Goal: Transaction & Acquisition: Purchase product/service

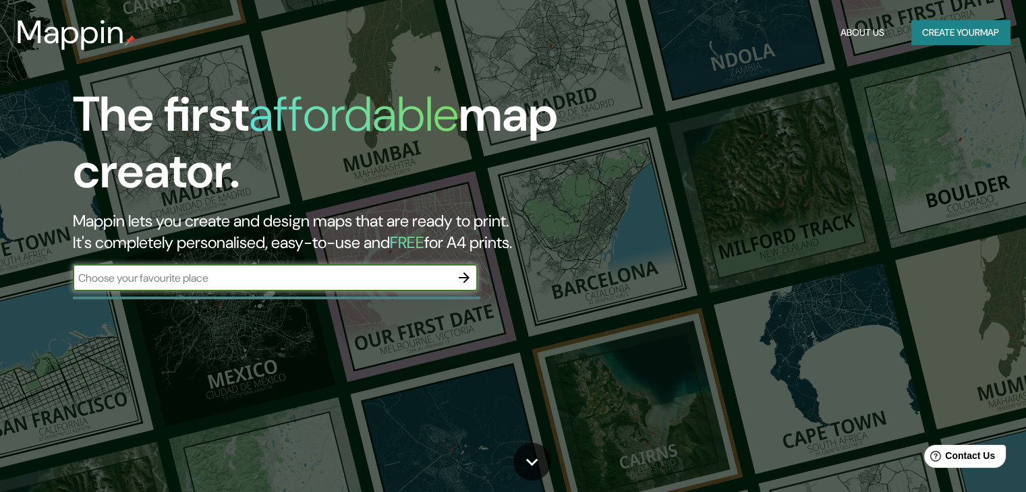
click at [397, 287] on div "​" at bounding box center [275, 277] width 405 height 27
type input "usaquen bogota"
click at [468, 279] on icon "button" at bounding box center [464, 278] width 11 height 11
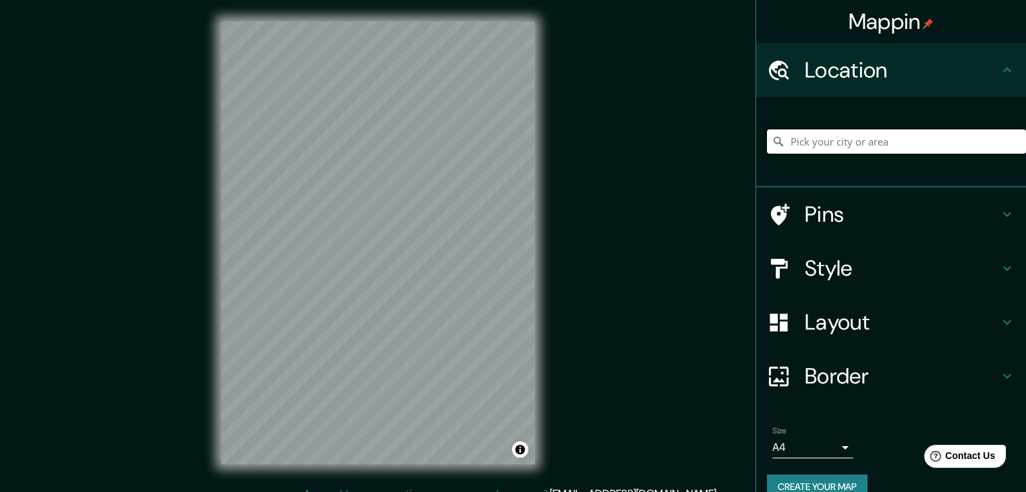
click at [818, 271] on h4 "Style" at bounding box center [902, 268] width 194 height 27
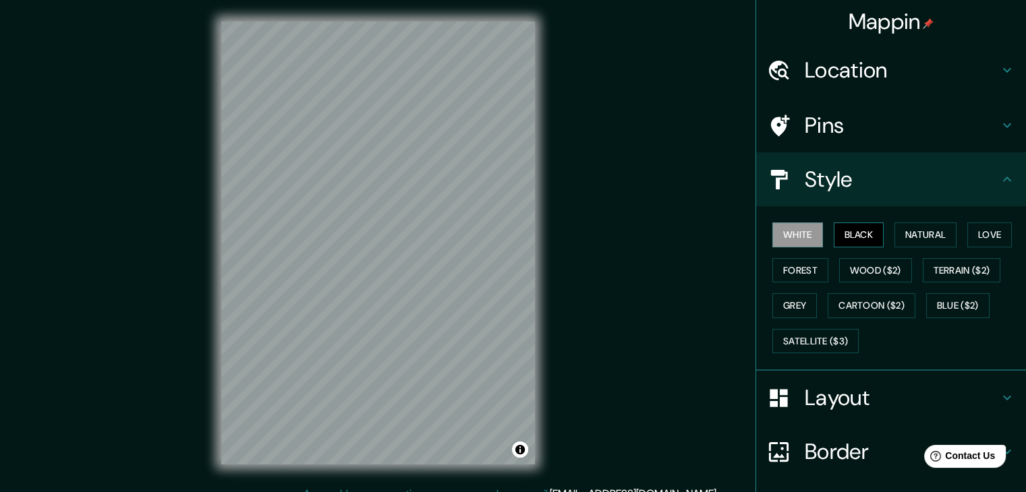
click at [843, 233] on button "Black" at bounding box center [859, 235] width 51 height 25
click at [936, 233] on button "Natural" at bounding box center [926, 235] width 62 height 25
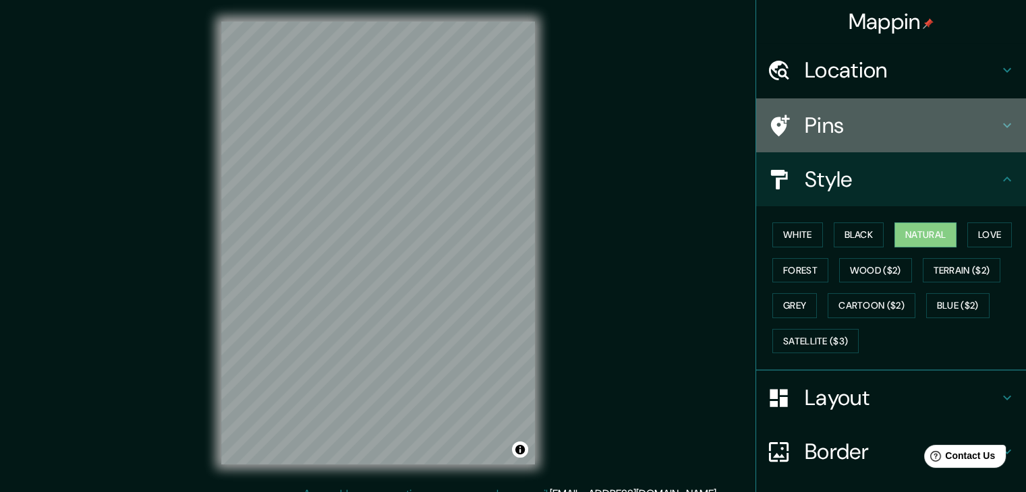
click at [809, 114] on h4 "Pins" at bounding box center [902, 125] width 194 height 27
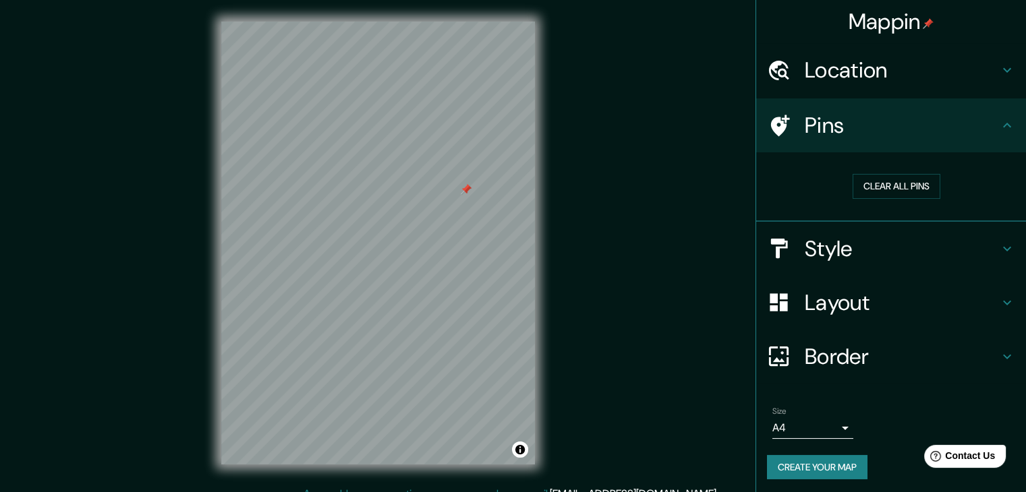
click at [620, 163] on div "Mappin Location Pins Clear all pins Style Layout Border Choose a border. Hint :…" at bounding box center [513, 254] width 1026 height 508
drag, startPoint x: 420, startPoint y: 232, endPoint x: 325, endPoint y: 264, distance: 100.5
click at [325, 264] on div at bounding box center [322, 265] width 11 height 11
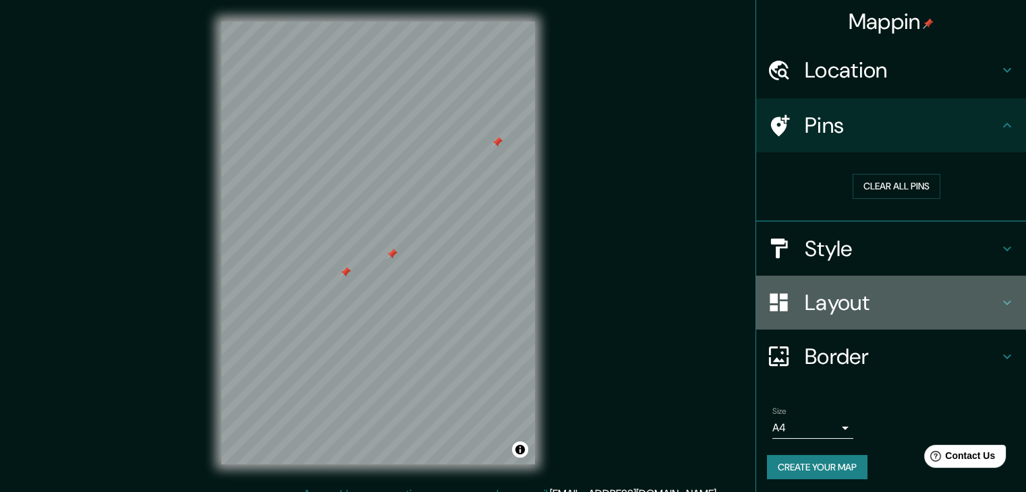
click at [843, 310] on h4 "Layout" at bounding box center [902, 302] width 194 height 27
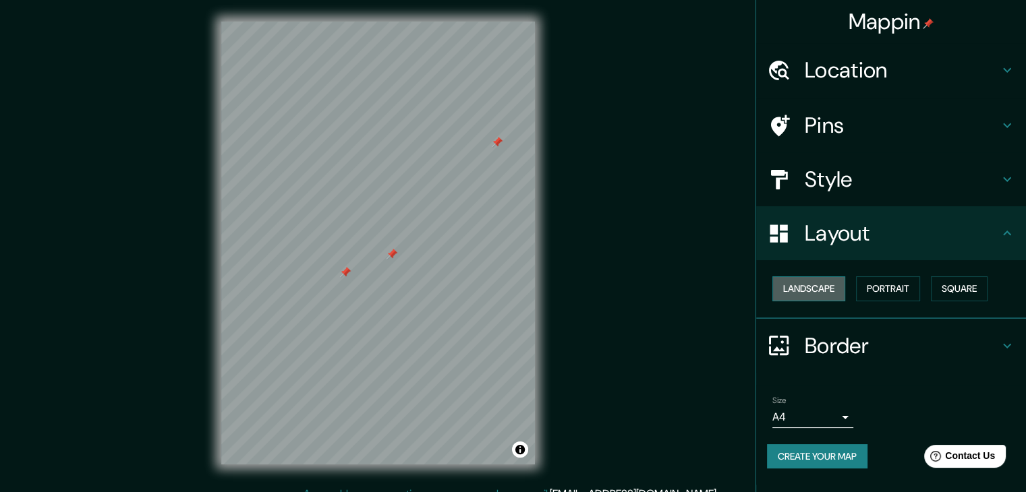
click at [824, 289] on button "Landscape" at bounding box center [808, 289] width 73 height 25
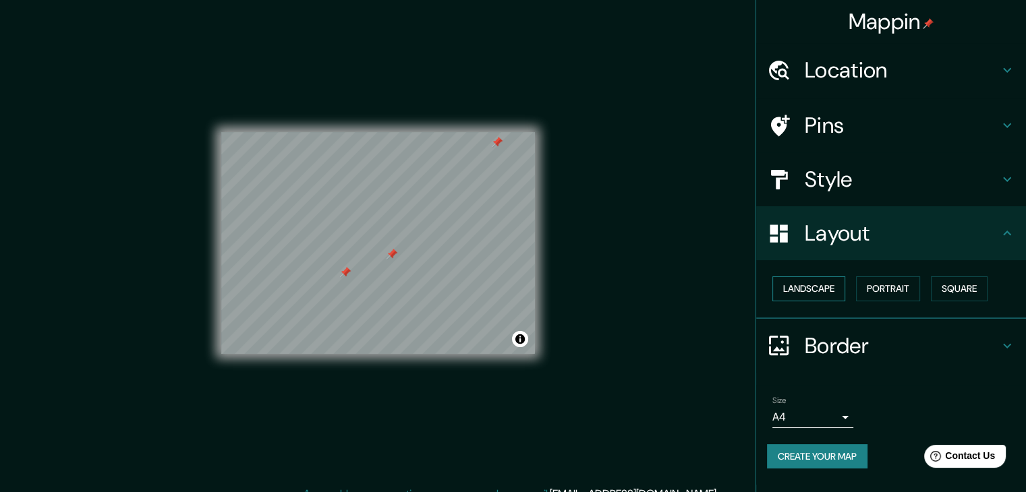
click at [824, 289] on button "Landscape" at bounding box center [808, 289] width 73 height 25
click at [882, 289] on button "Portrait" at bounding box center [888, 289] width 64 height 25
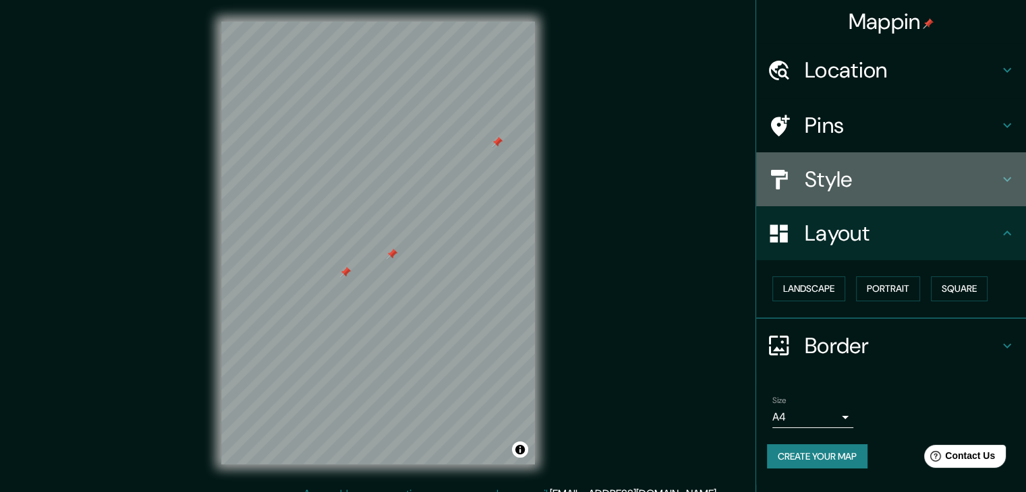
click at [882, 186] on h4 "Style" at bounding box center [902, 179] width 194 height 27
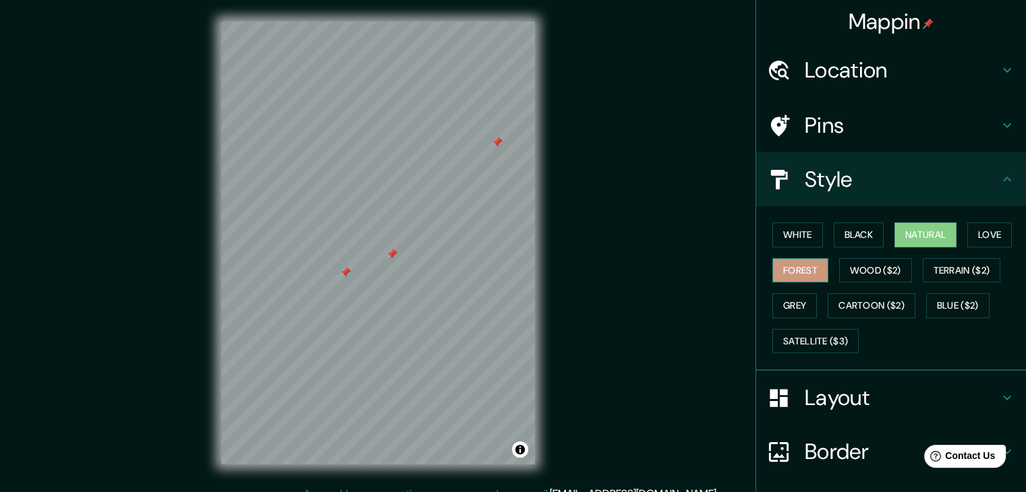
click at [796, 271] on button "Forest" at bounding box center [800, 270] width 56 height 25
click at [969, 237] on button "Love" at bounding box center [989, 235] width 45 height 25
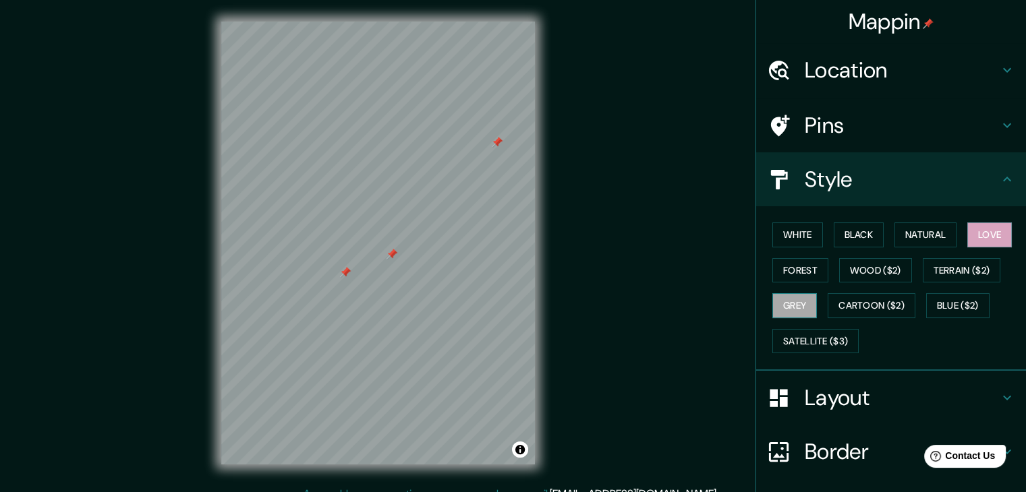
click at [777, 303] on button "Grey" at bounding box center [794, 305] width 45 height 25
click at [785, 228] on button "White" at bounding box center [797, 235] width 51 height 25
click at [858, 220] on div "White Black Natural Love Forest Wood ($2) Terrain ($2) Grey Cartoon ($2) Blue (…" at bounding box center [896, 288] width 259 height 142
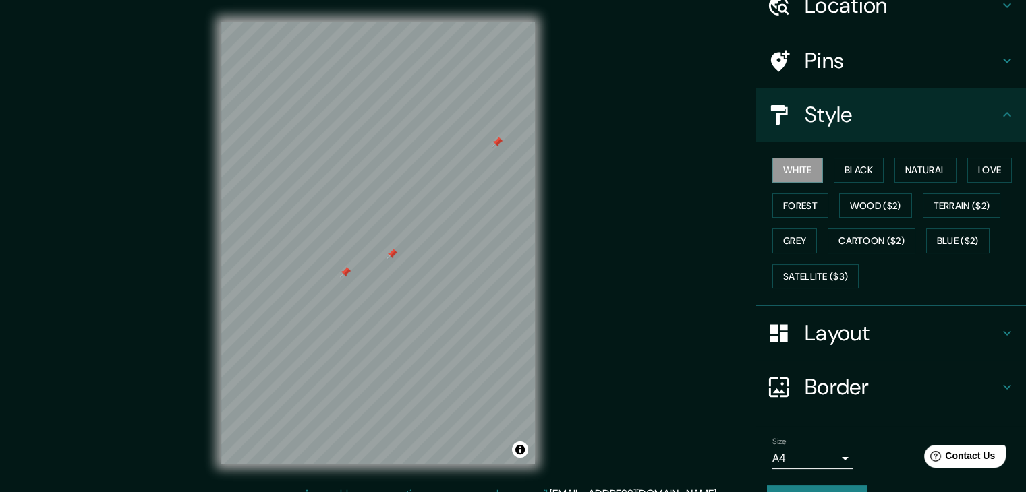
scroll to position [67, 0]
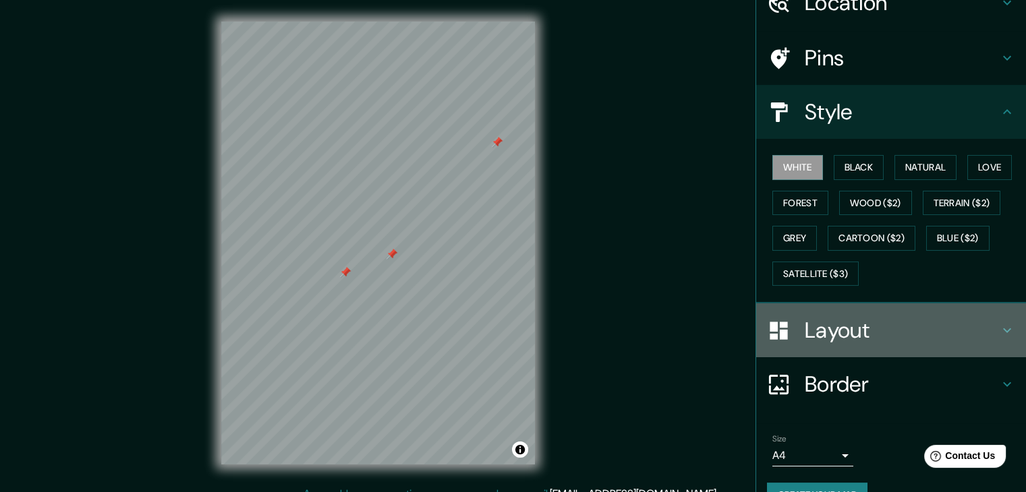
click at [859, 333] on h4 "Layout" at bounding box center [902, 330] width 194 height 27
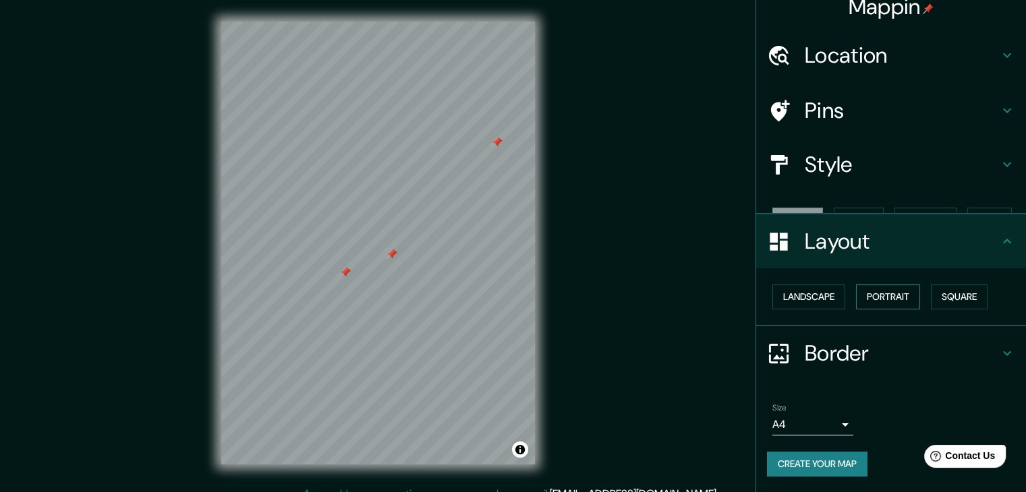
scroll to position [0, 0]
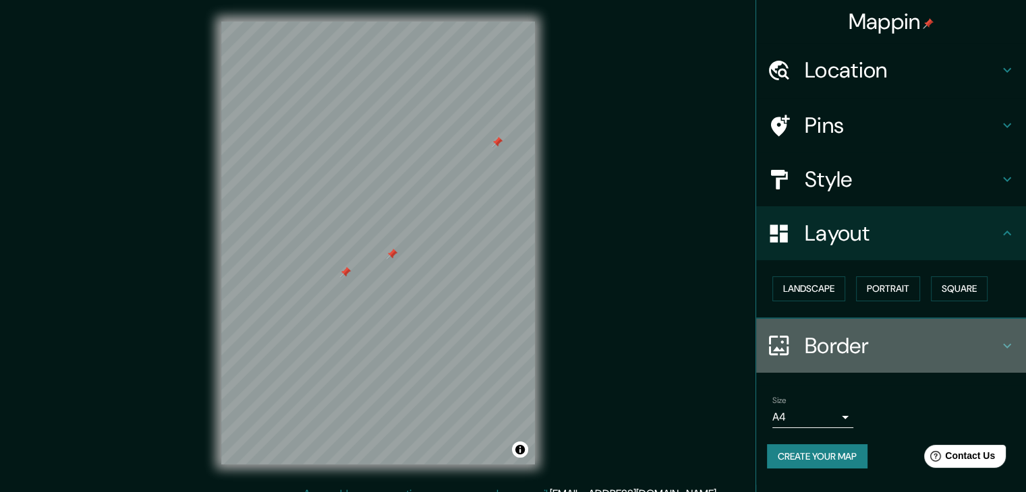
click at [858, 346] on h4 "Border" at bounding box center [902, 346] width 194 height 27
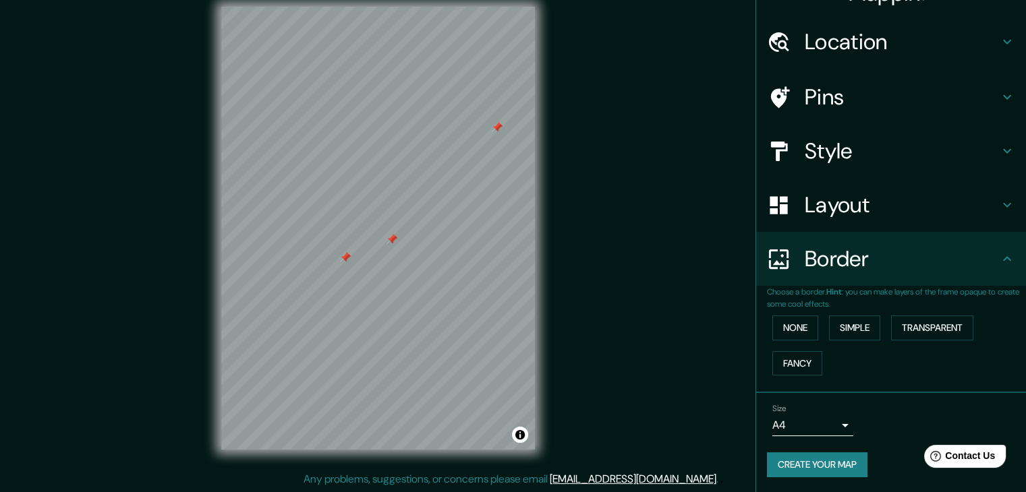
scroll to position [16, 0]
